Goal: Task Accomplishment & Management: Manage account settings

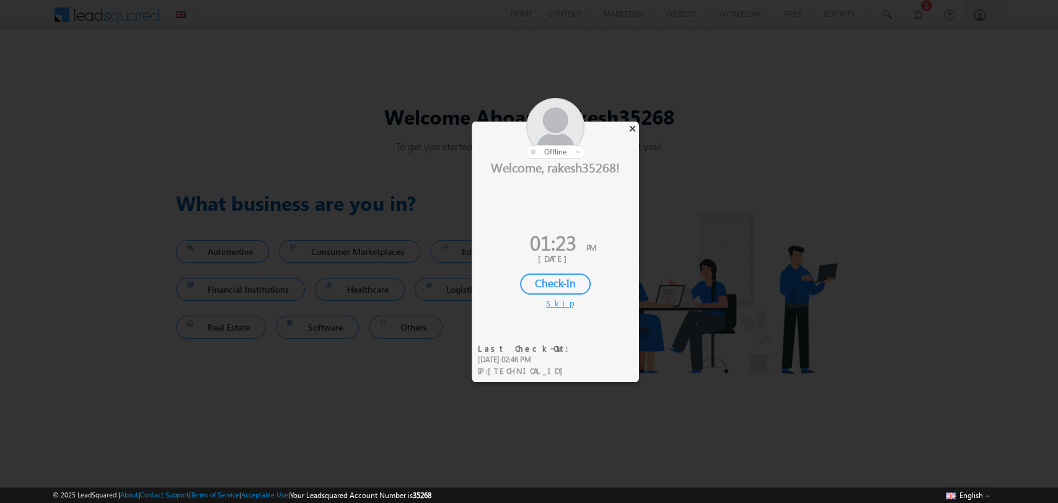
click at [630, 127] on div "×" at bounding box center [632, 129] width 13 height 14
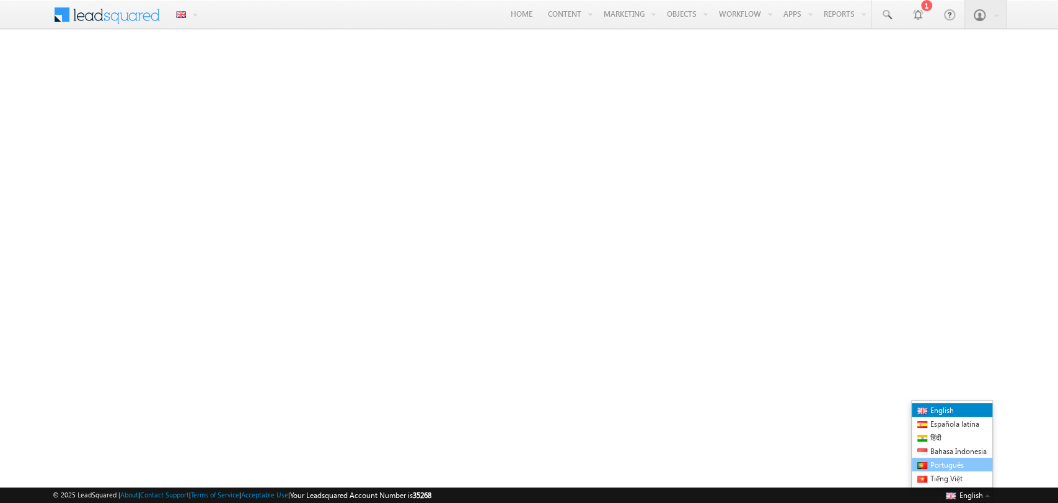
click at [963, 464] on link "Português" at bounding box center [952, 465] width 81 height 14
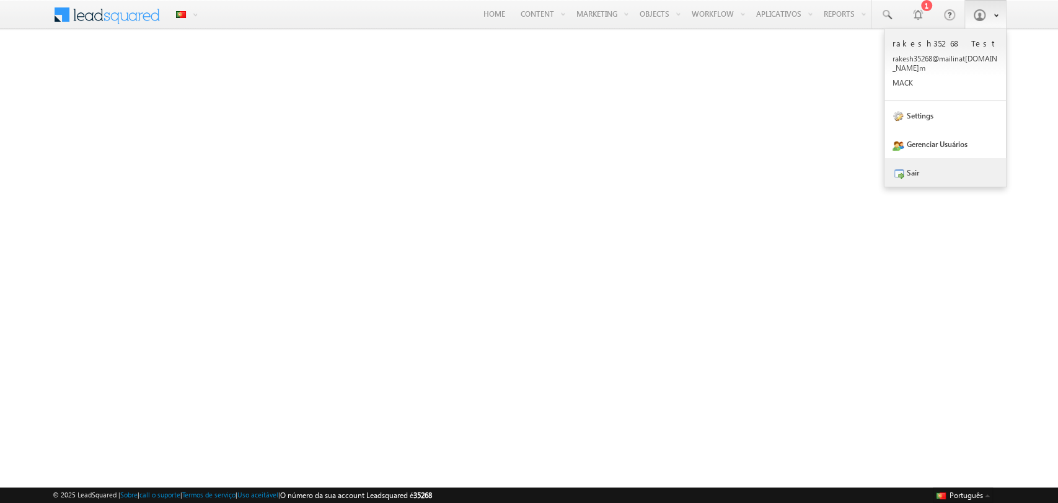
click at [952, 162] on link "Sair" at bounding box center [946, 172] width 122 height 29
